Goal: Navigation & Orientation: Find specific page/section

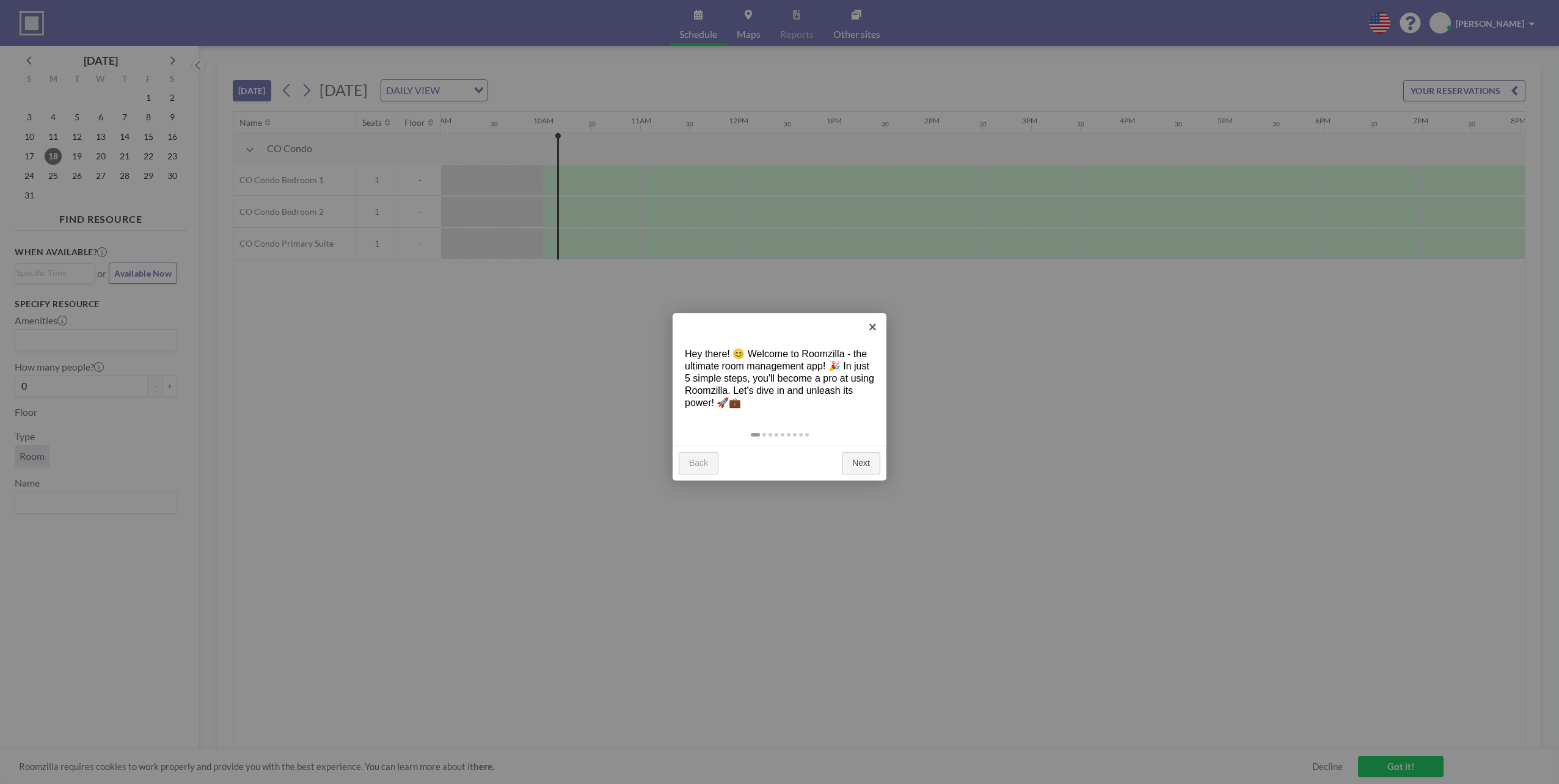
scroll to position [0, 928]
click at [867, 464] on link "Next" at bounding box center [861, 464] width 39 height 22
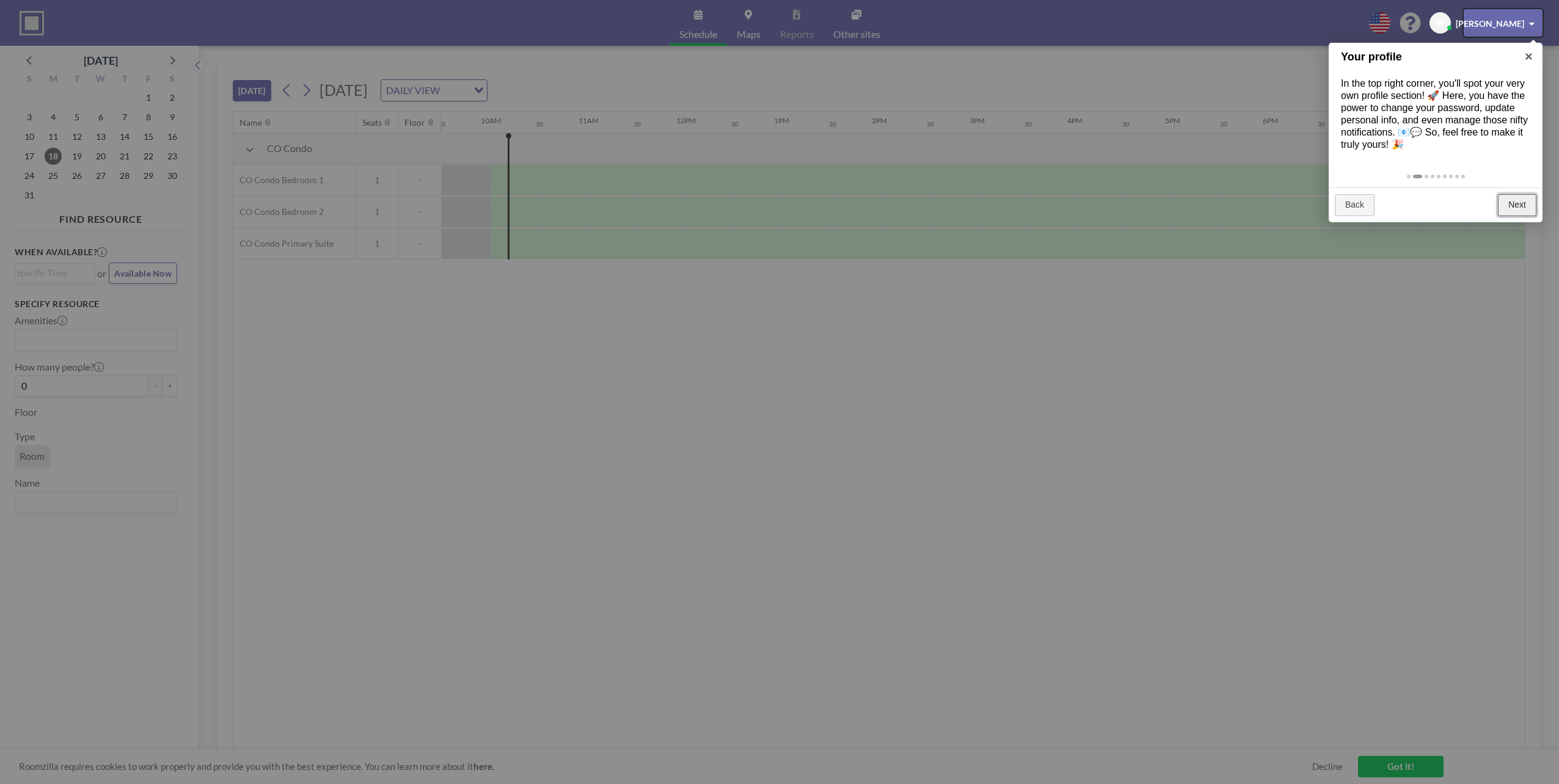
click at [1512, 216] on link "Next" at bounding box center [1517, 205] width 39 height 22
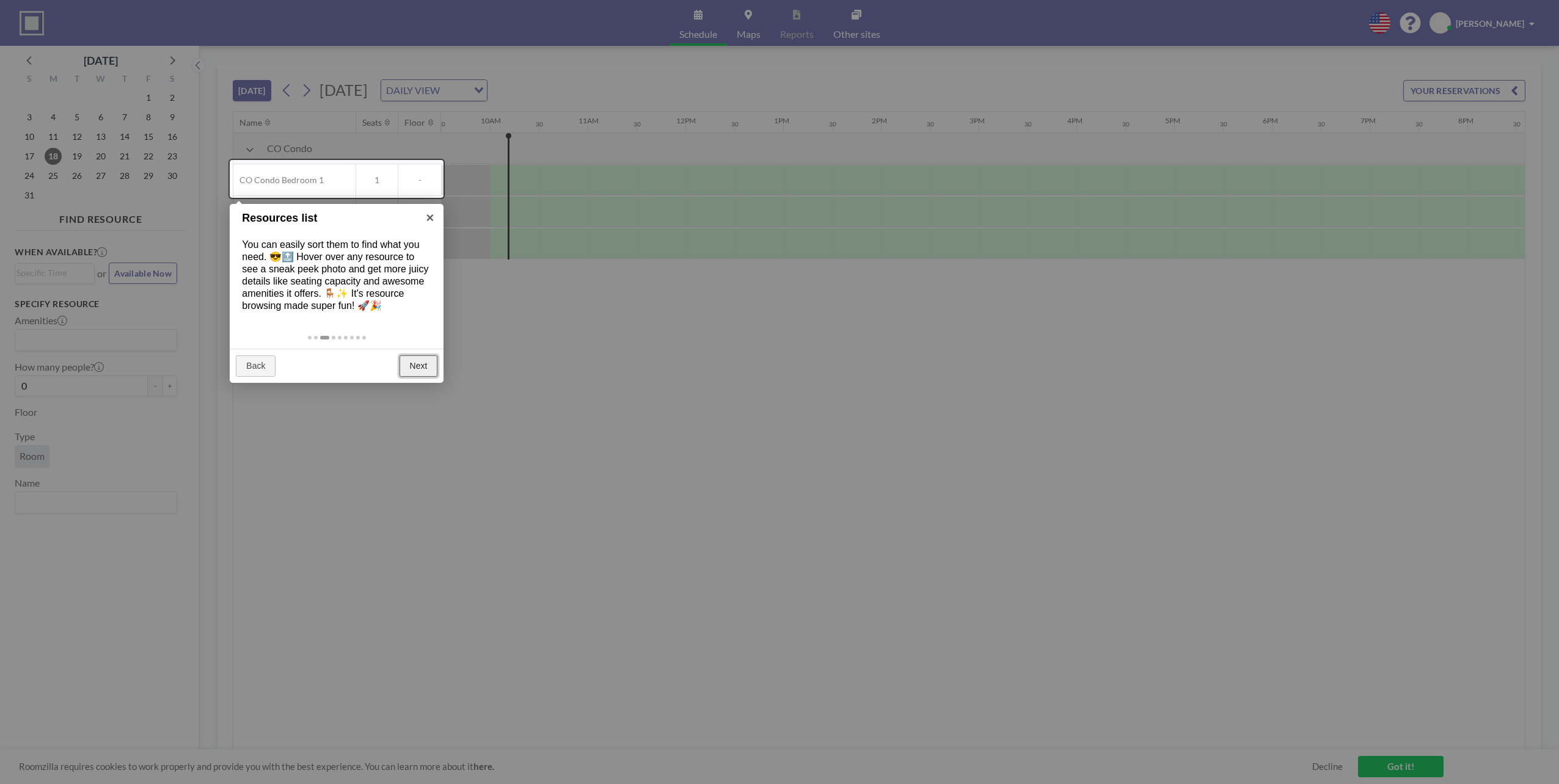
click at [412, 377] on link "Next" at bounding box center [419, 366] width 39 height 22
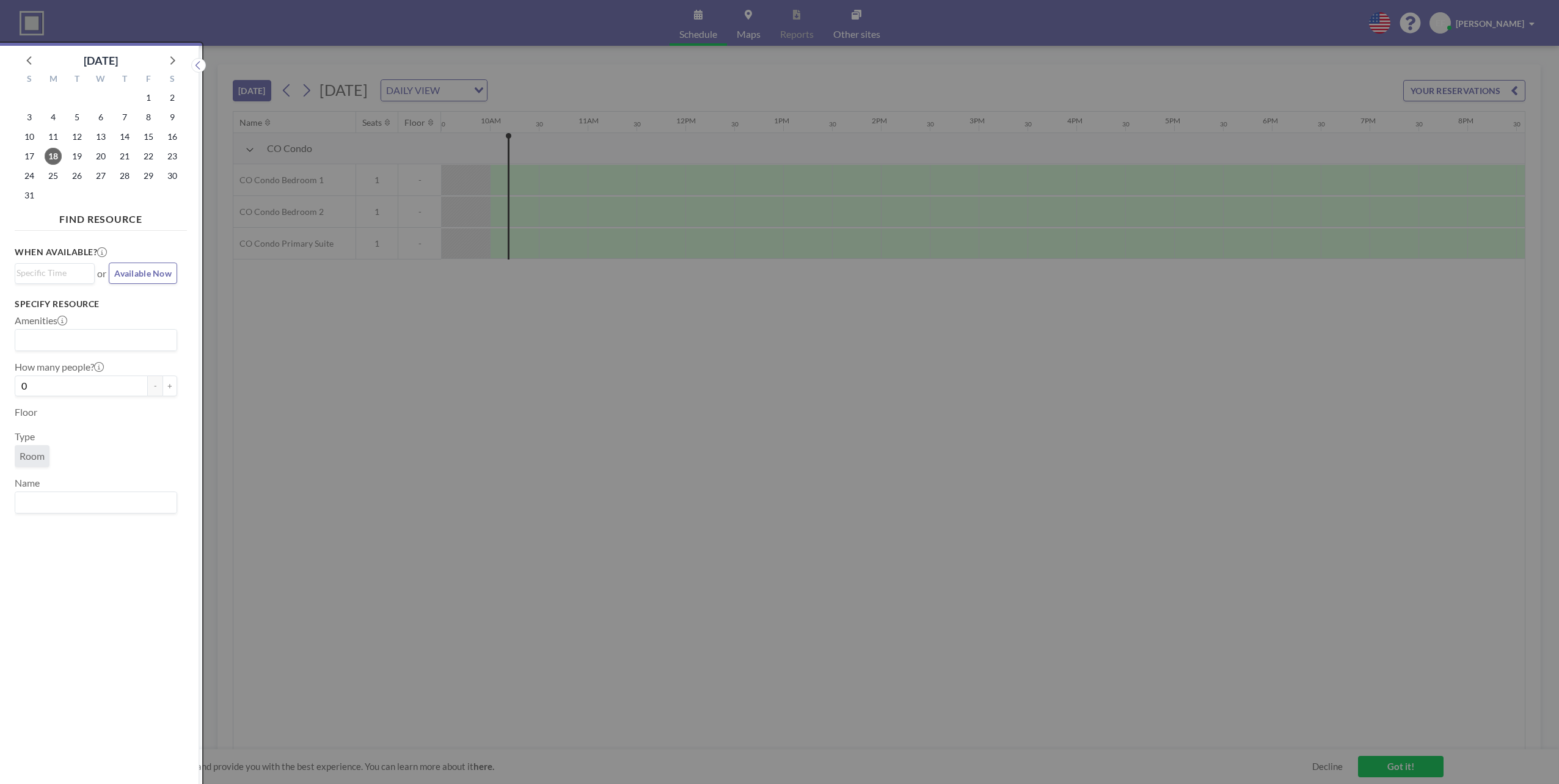
scroll to position [3, 0]
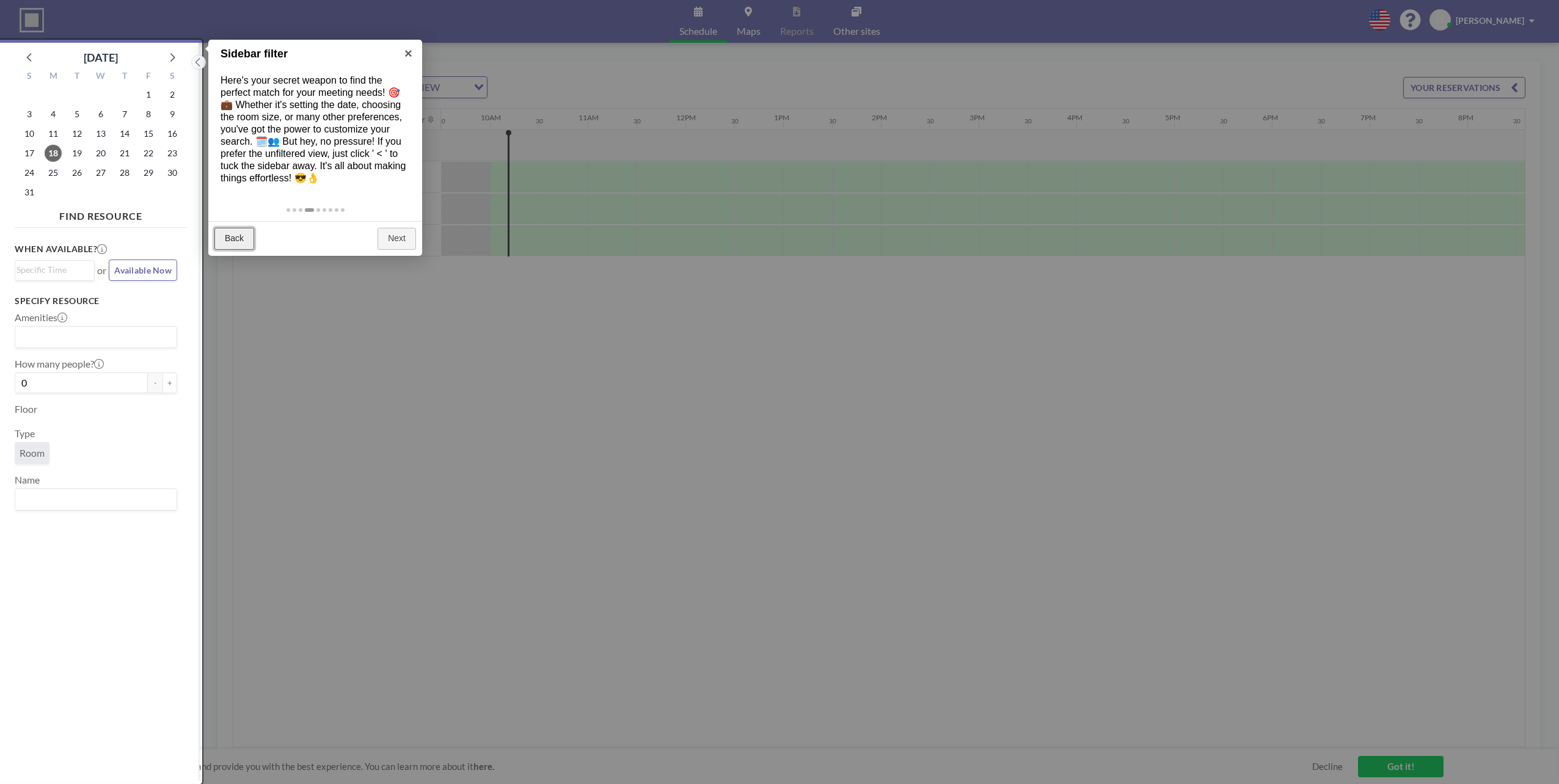
click at [234, 250] on link "Back" at bounding box center [234, 239] width 40 height 22
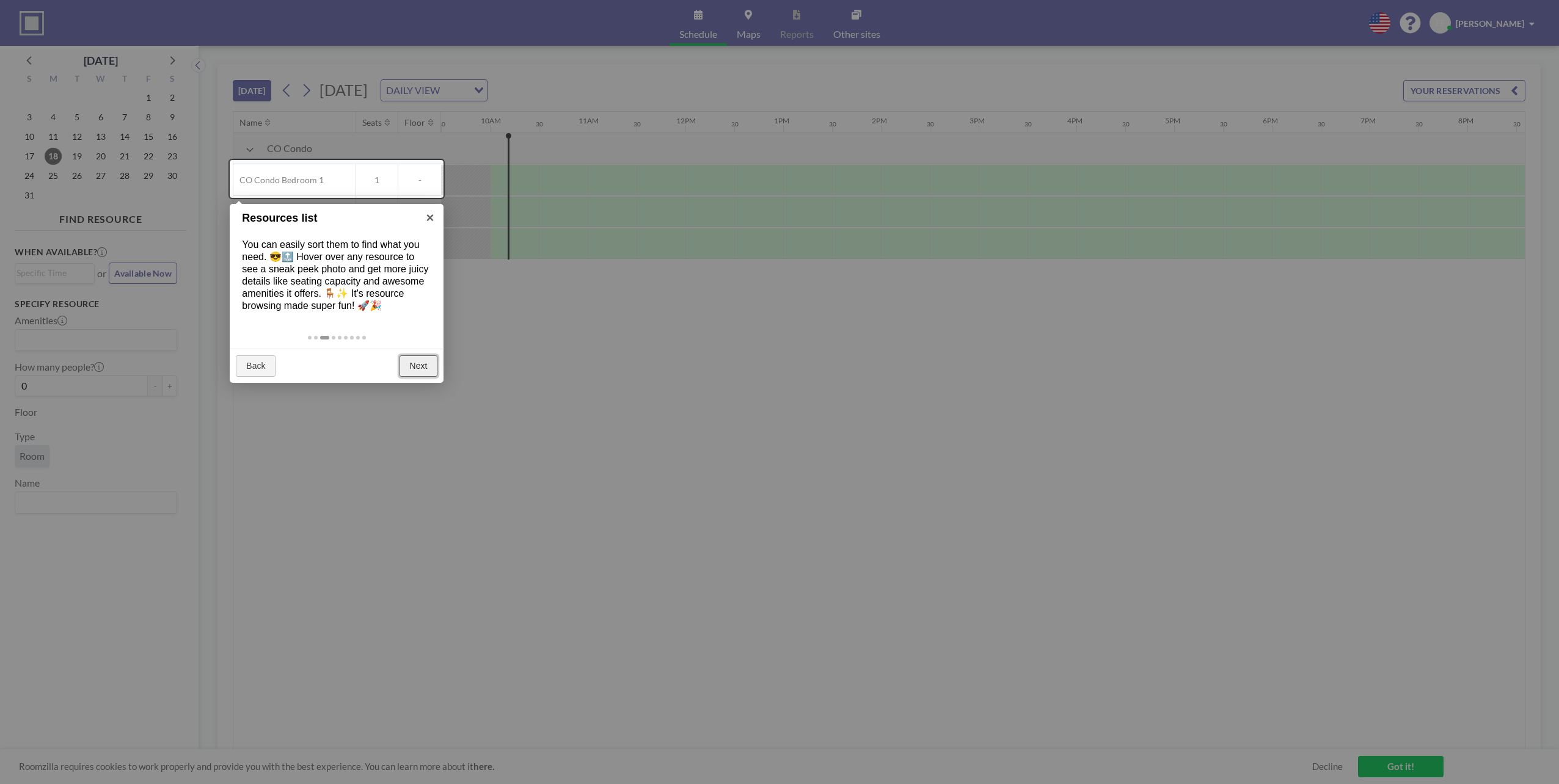
click at [415, 377] on link "Next" at bounding box center [419, 366] width 39 height 22
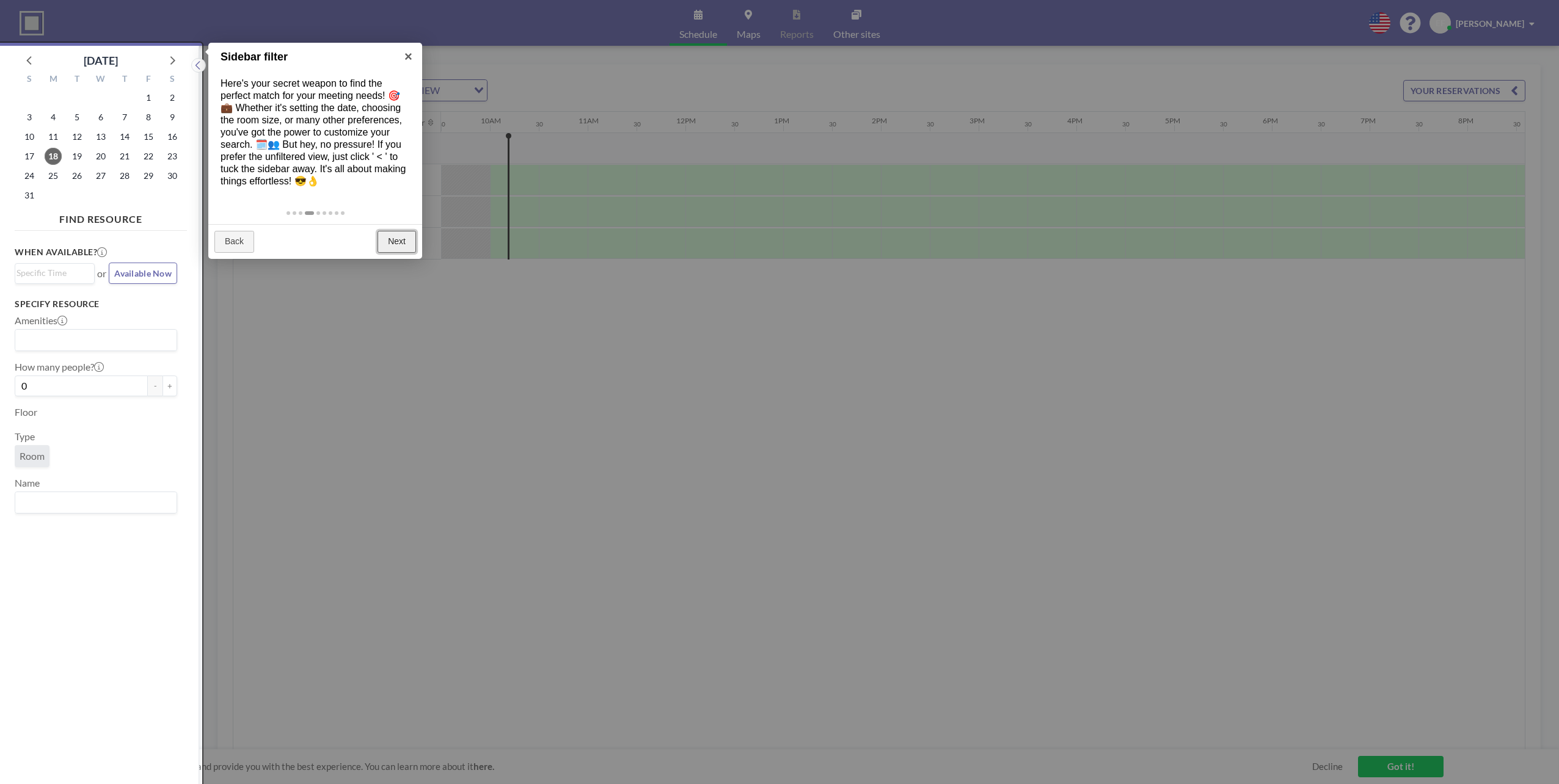
scroll to position [3, 0]
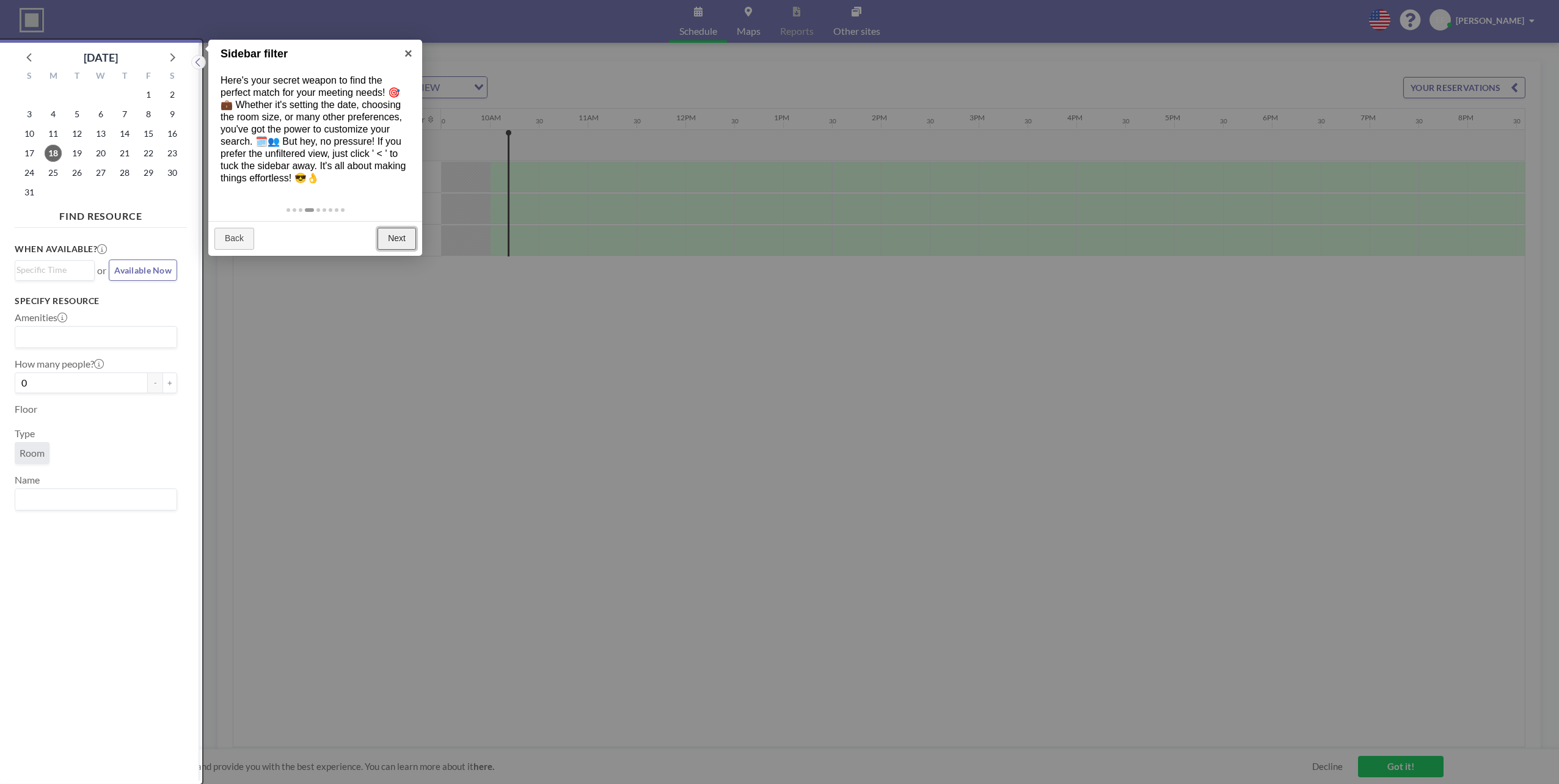
click at [398, 250] on link "Next" at bounding box center [396, 239] width 39 height 22
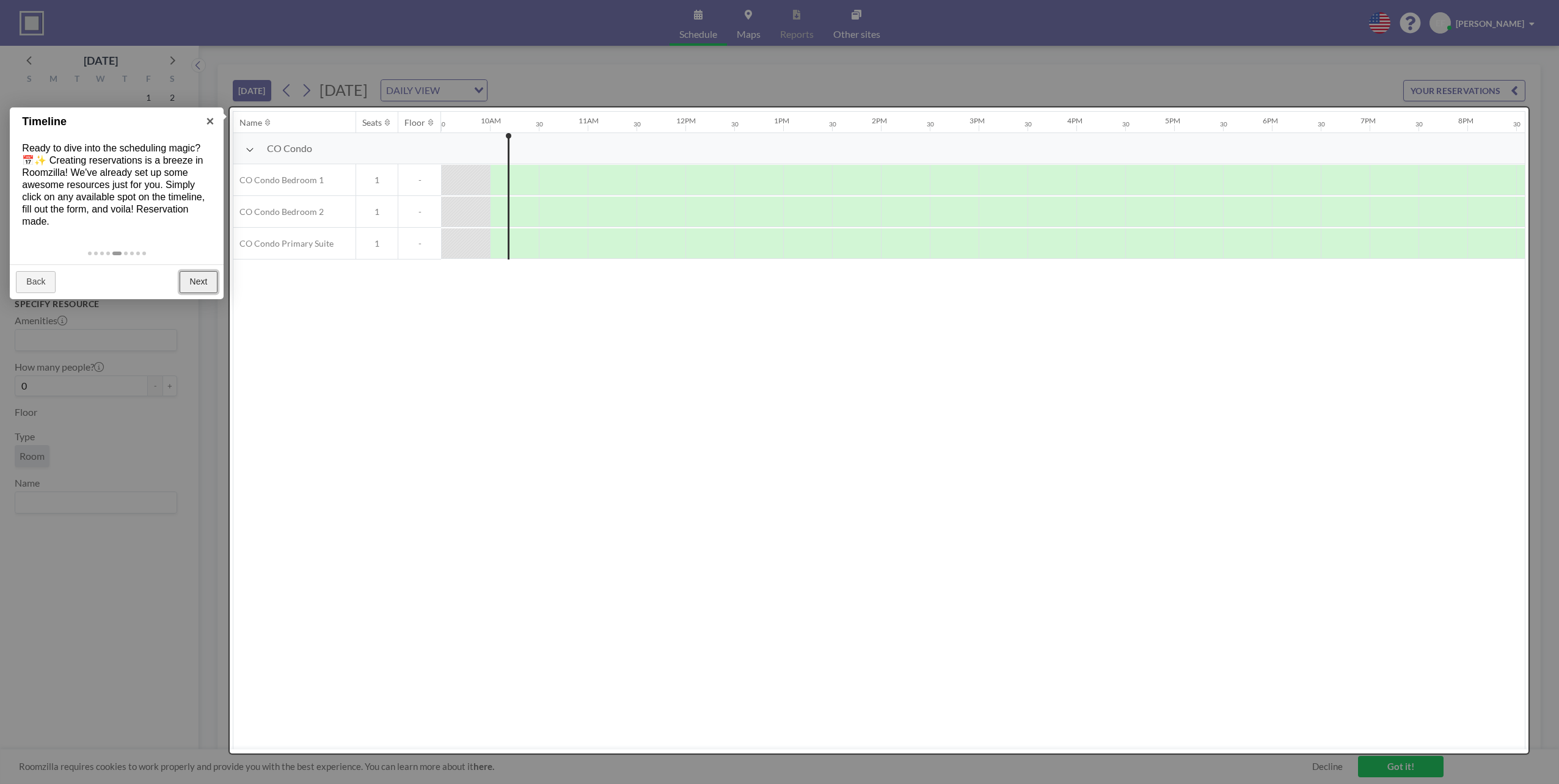
click at [194, 286] on link "Next" at bounding box center [199, 282] width 39 height 22
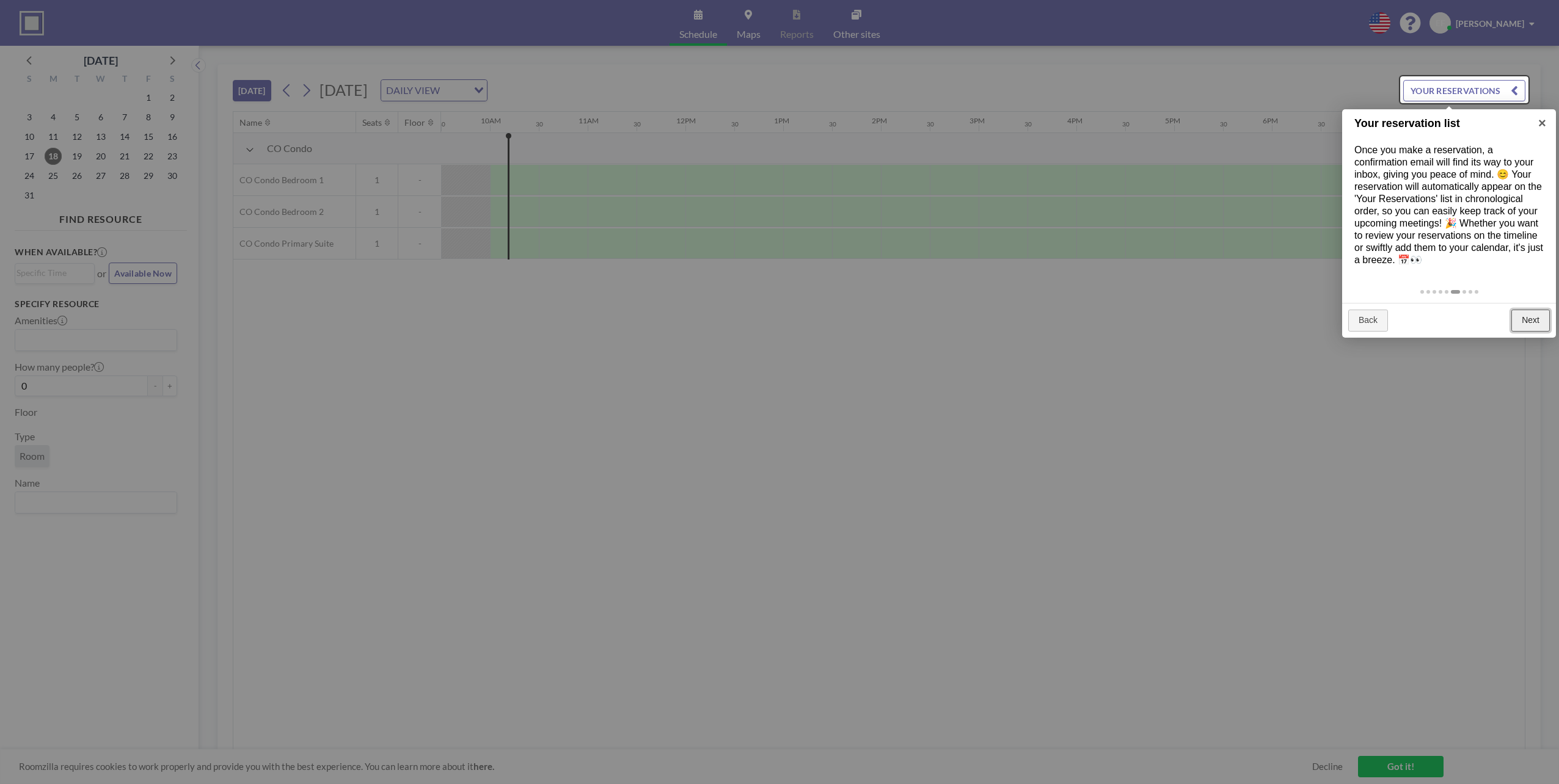
click at [1534, 331] on link "Next" at bounding box center [1531, 320] width 39 height 22
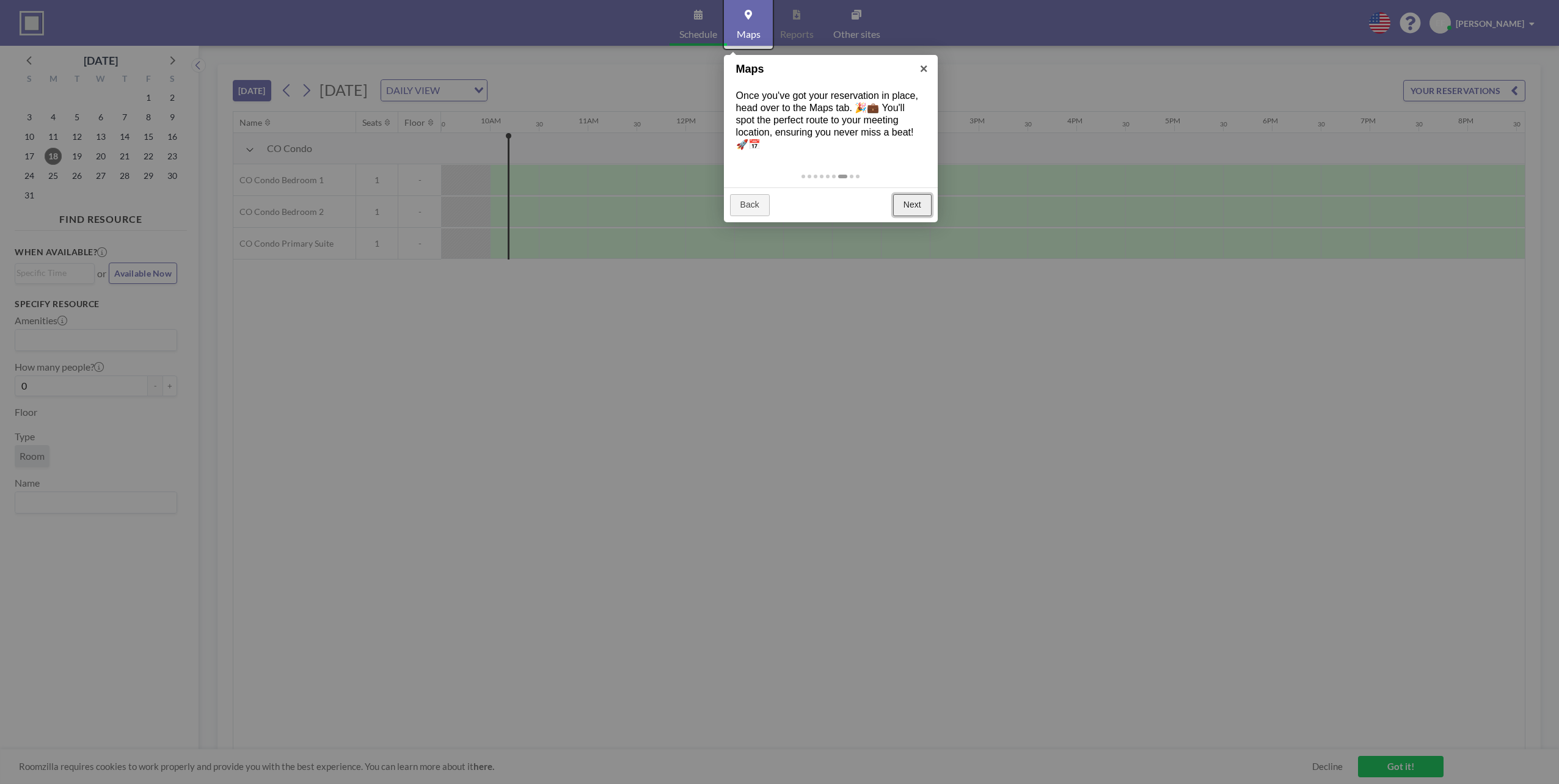
click at [907, 211] on link "Next" at bounding box center [912, 205] width 39 height 22
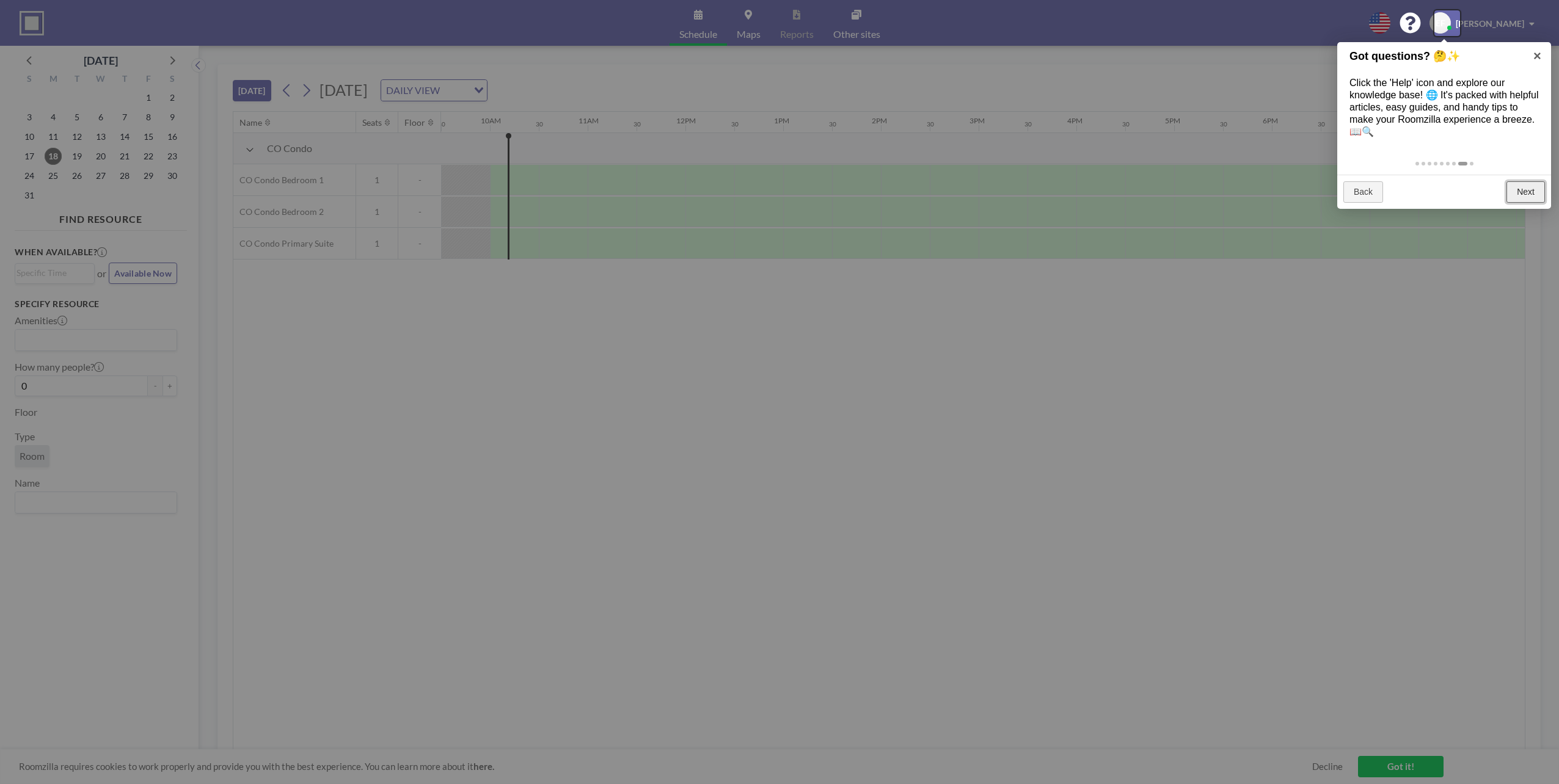
click at [1523, 194] on link "Next" at bounding box center [1526, 192] width 39 height 22
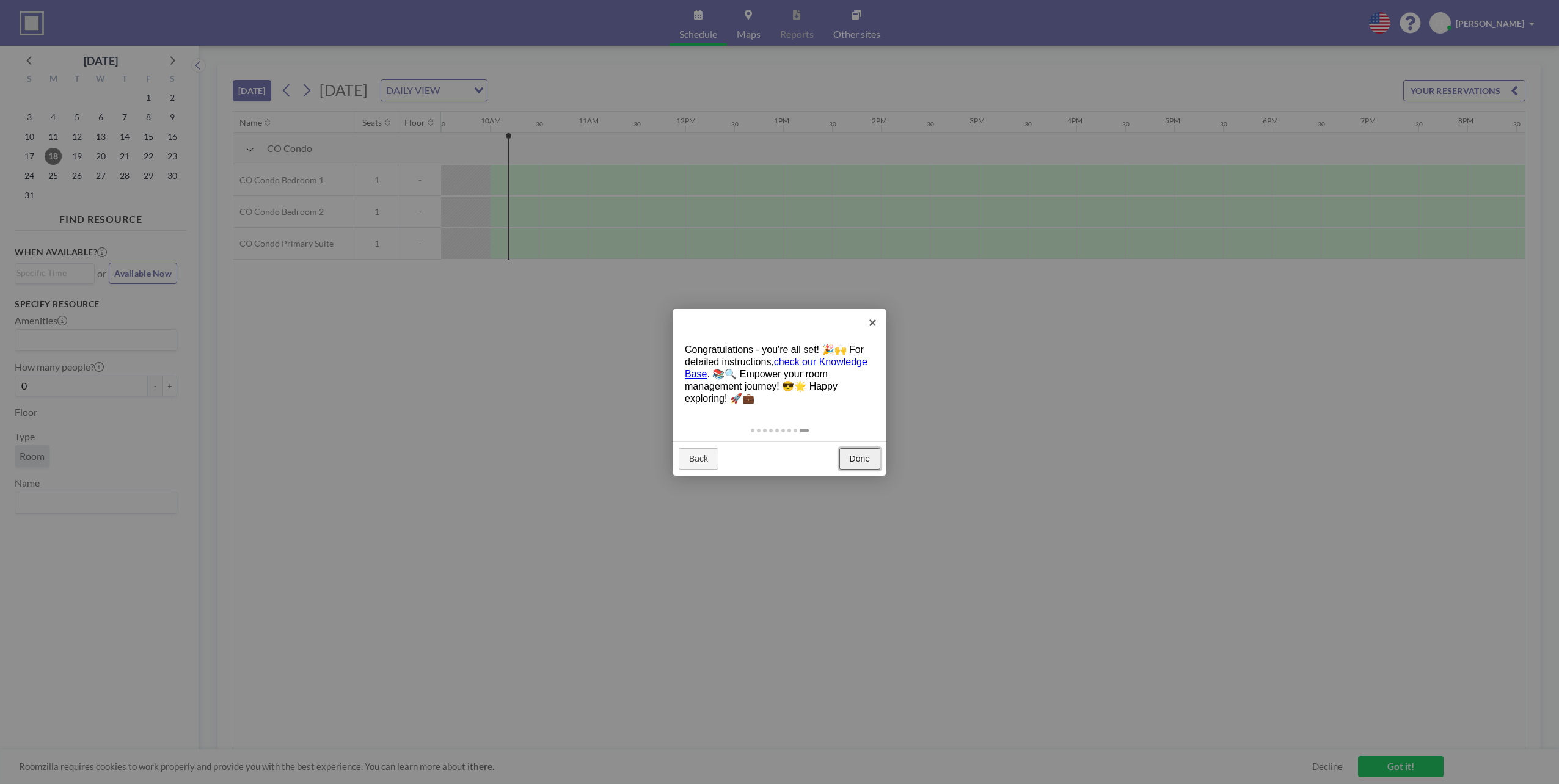
click at [859, 467] on link "Done" at bounding box center [860, 460] width 41 height 22
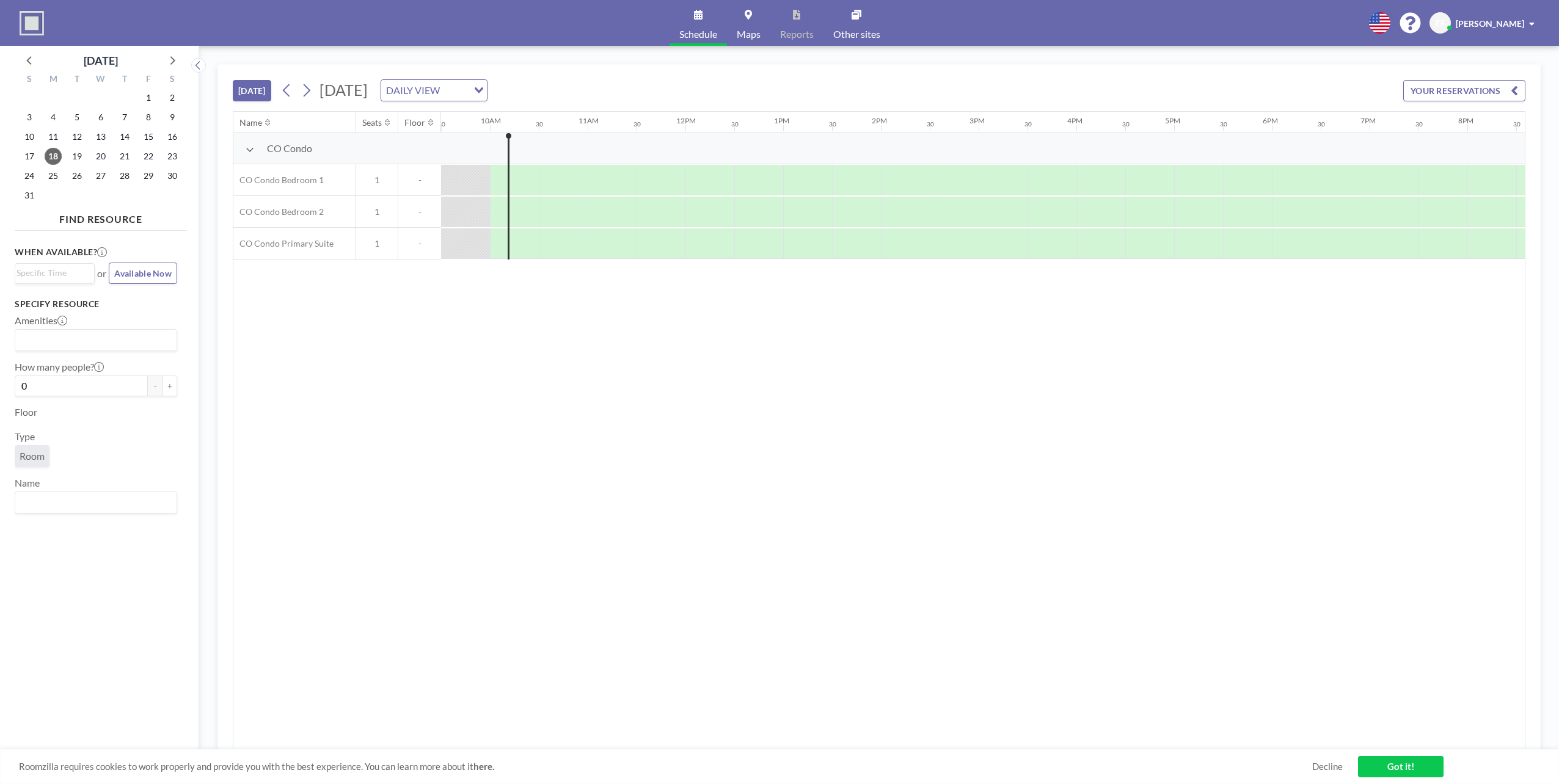
click at [468, 88] on div "DAILY VIEW" at bounding box center [425, 89] width 87 height 18
click at [543, 129] on li "WEEKLY VIEW" at bounding box center [557, 129] width 105 height 17
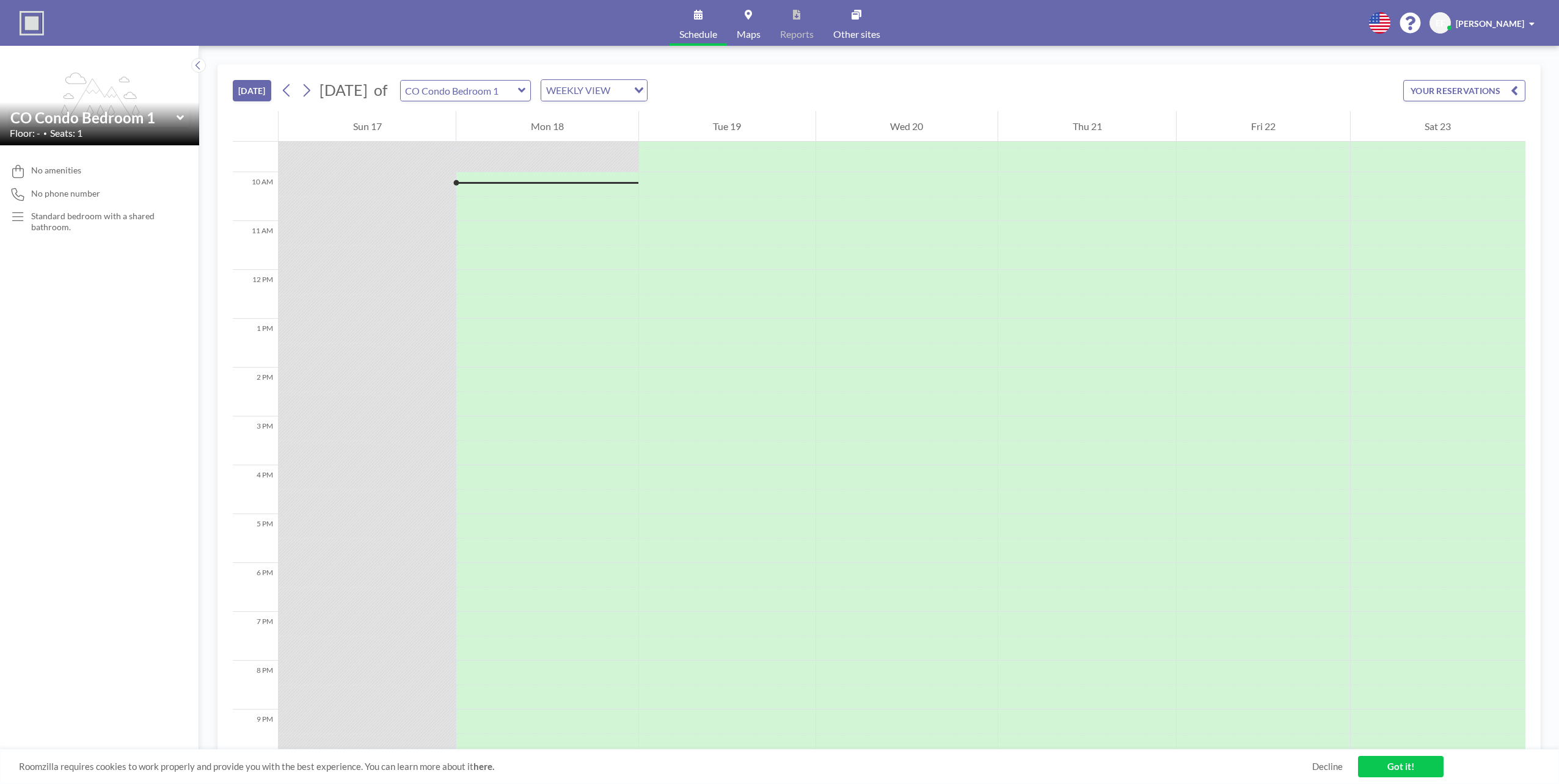
scroll to position [464, 0]
click at [506, 92] on input "text" at bounding box center [459, 90] width 117 height 20
type input "CO Condo Primary Suite"
click at [1398, 759] on link "Got it!" at bounding box center [1401, 767] width 85 height 21
